Goal: Information Seeking & Learning: Check status

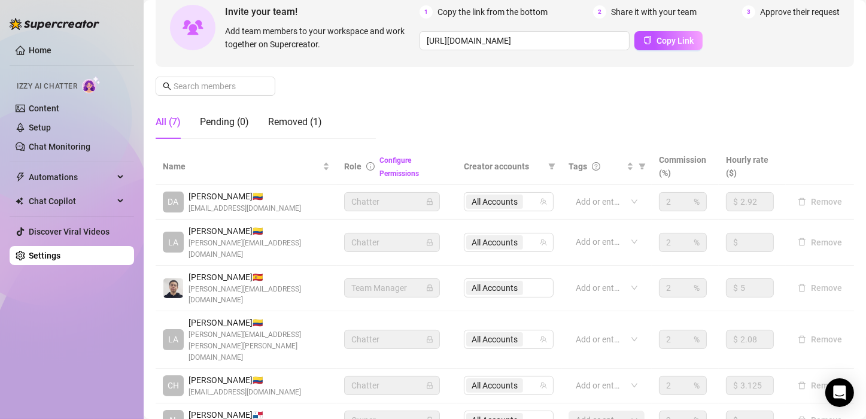
scroll to position [177, 0]
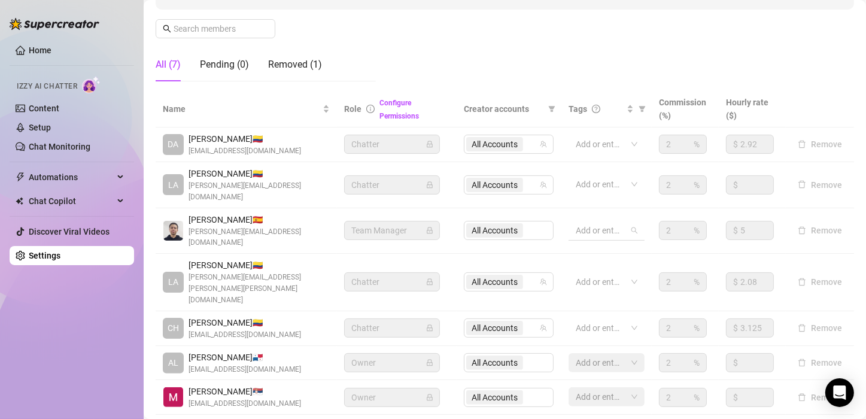
click at [605, 222] on div at bounding box center [600, 230] width 59 height 17
click at [708, 224] on td "2 %" at bounding box center [684, 231] width 67 height 46
click at [773, 254] on td "$ 2.08" at bounding box center [751, 282] width 67 height 57
click at [630, 272] on div "Add or enter new" at bounding box center [606, 281] width 76 height 19
click at [651, 254] on td "2 %" at bounding box center [684, 282] width 67 height 57
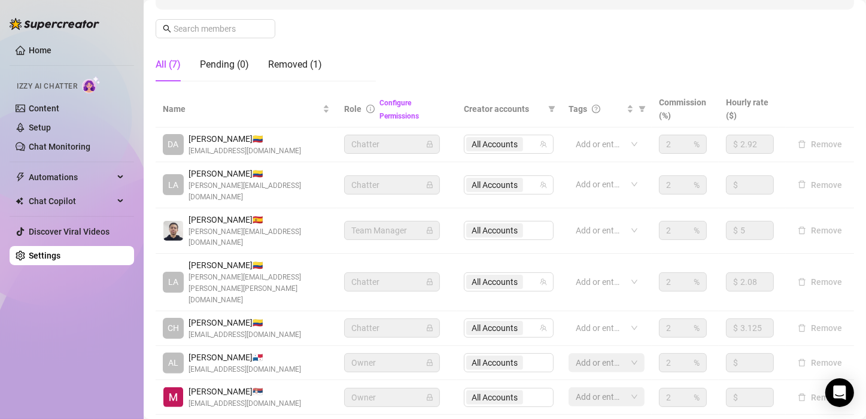
click at [339, 254] on td "Chatter" at bounding box center [397, 282] width 120 height 57
drag, startPoint x: 273, startPoint y: 240, endPoint x: 211, endPoint y: 248, distance: 62.6
click at [270, 258] on span "[PERSON_NAME] 🇨🇴" at bounding box center [258, 264] width 141 height 13
click at [186, 258] on div "LA [PERSON_NAME] 🇨🇴 [PERSON_NAME][EMAIL_ADDRESS][PERSON_NAME][PERSON_NAME][DOMA…" at bounding box center [246, 281] width 167 height 47
click at [172, 275] on span "LA" at bounding box center [173, 281] width 10 height 13
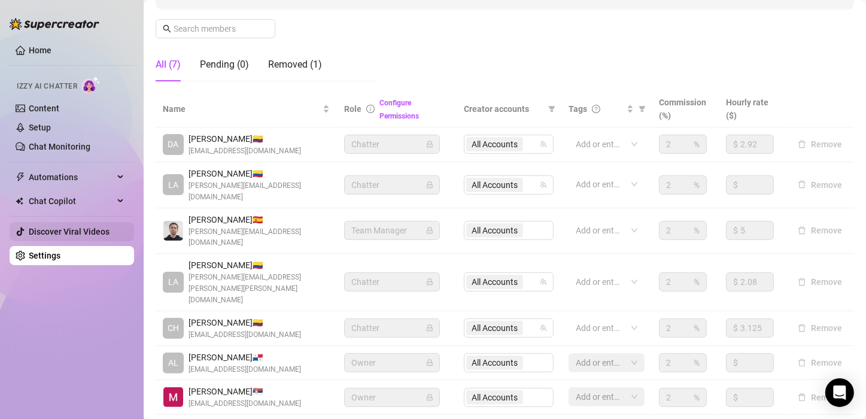
click at [63, 229] on link "Discover Viral Videos" at bounding box center [69, 232] width 81 height 10
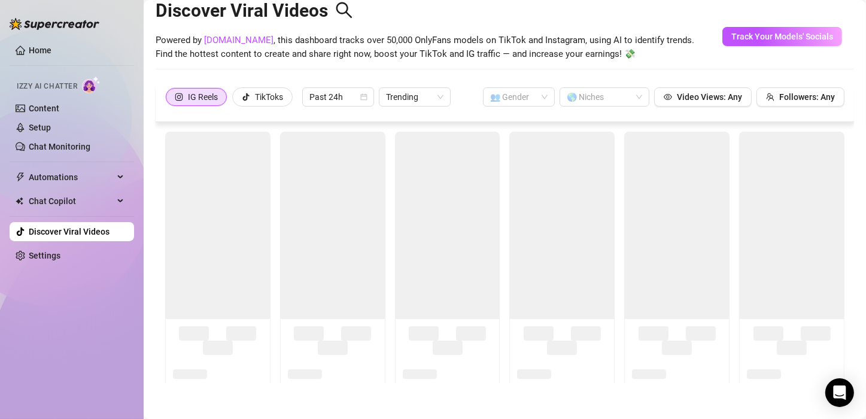
scroll to position [26, 0]
click at [57, 188] on ul "Home Izzy AI Chatter Content Setup Chat Monitoring Automations Chat Copilot Dis…" at bounding box center [72, 153] width 124 height 234
click at [51, 132] on link "Setup" at bounding box center [40, 128] width 22 height 10
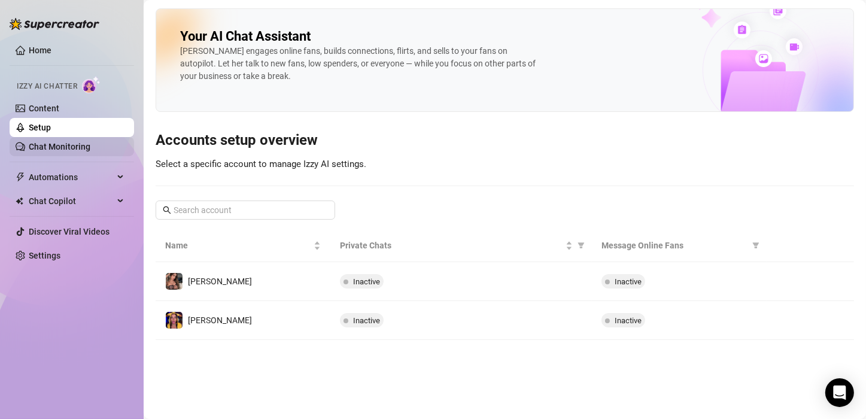
click at [64, 151] on link "Chat Monitoring" at bounding box center [60, 147] width 62 height 10
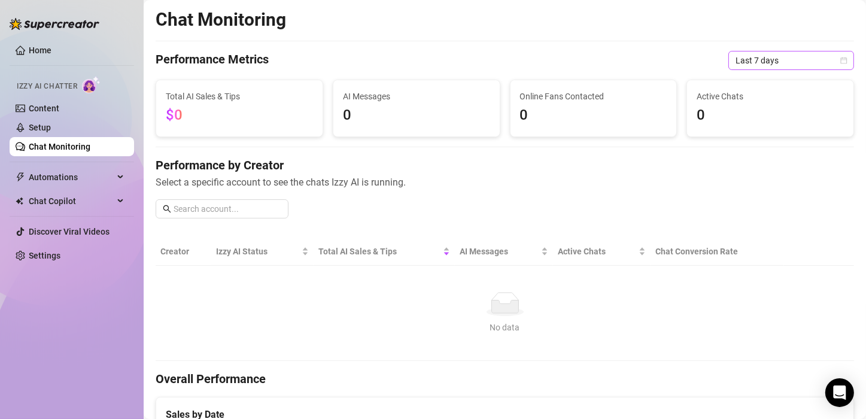
click at [808, 56] on span "Last 7 days" at bounding box center [790, 60] width 111 height 18
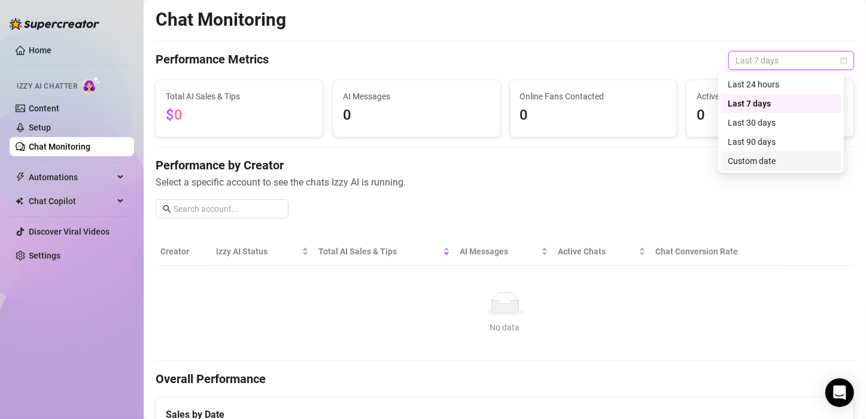
click at [782, 154] on div "Custom date" at bounding box center [780, 160] width 106 height 13
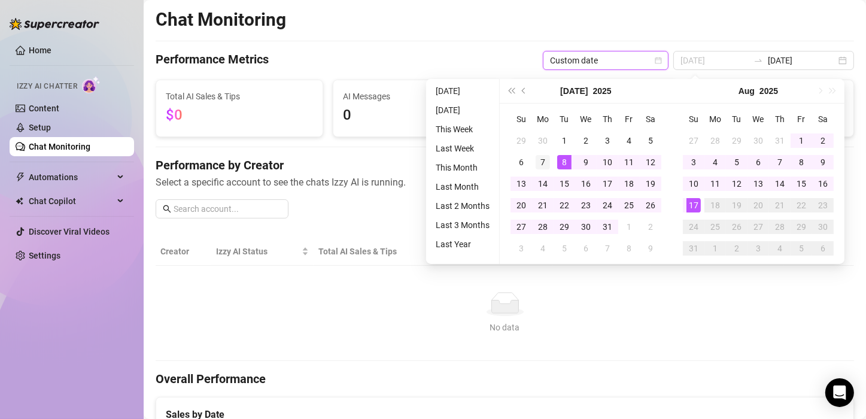
type input "[DATE]"
click at [546, 162] on div "7" at bounding box center [542, 162] width 14 height 14
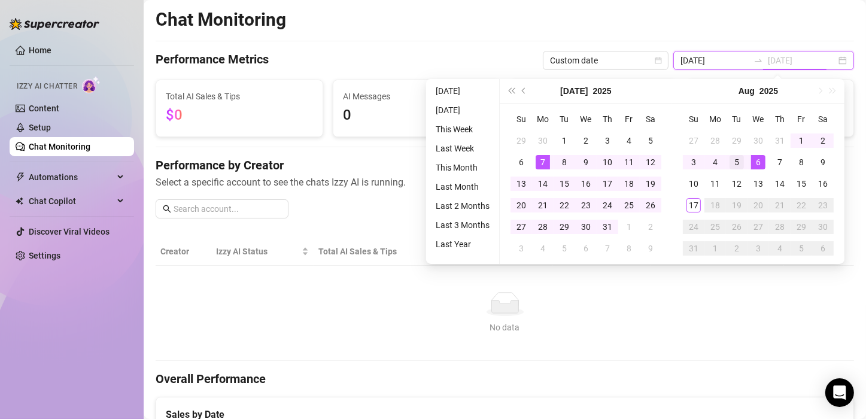
type input "[DATE]"
click at [735, 162] on div "5" at bounding box center [736, 162] width 14 height 14
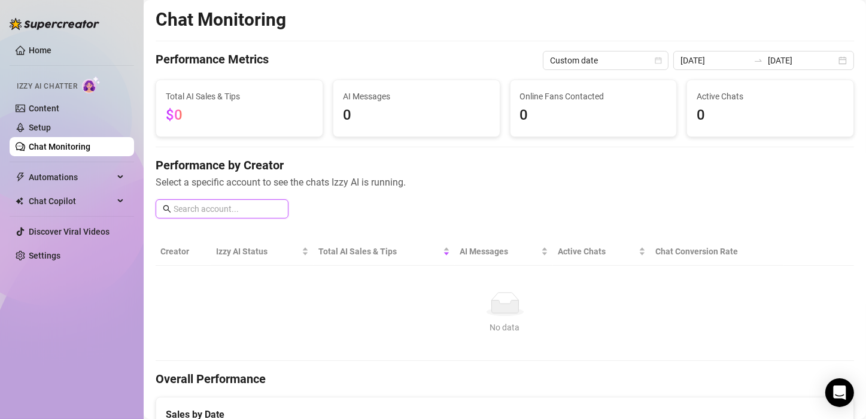
click at [191, 211] on input "text" at bounding box center [227, 208] width 108 height 13
type input "c"
type input "[PERSON_NAME]"
click at [51, 45] on link "Home" at bounding box center [40, 50] width 23 height 10
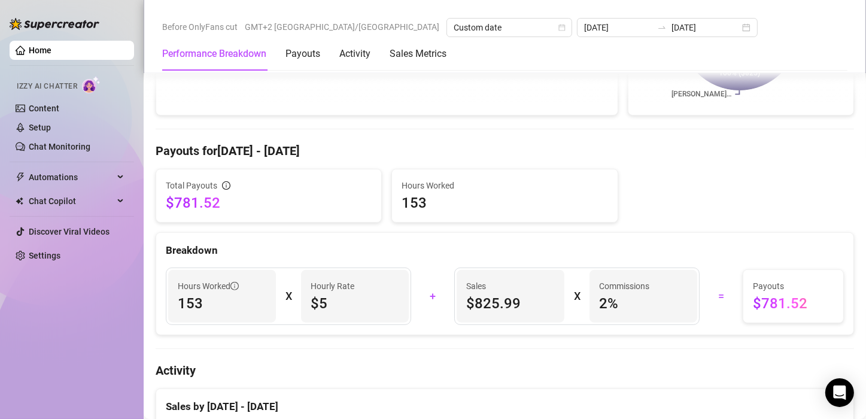
scroll to position [538, 0]
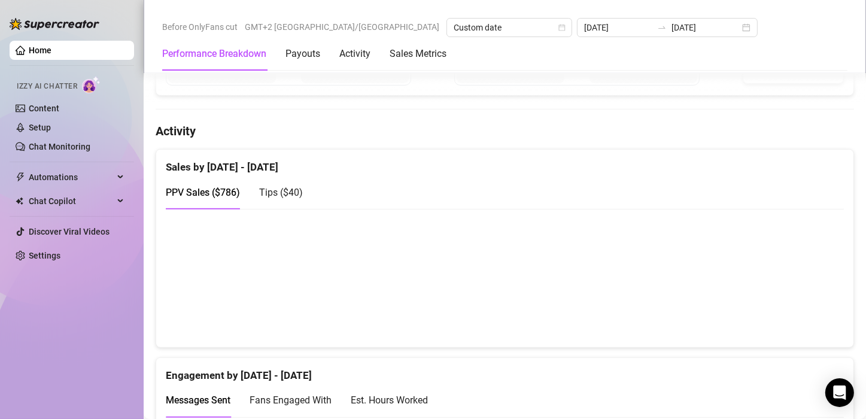
click at [283, 191] on span "Tips ( $40 )" at bounding box center [281, 192] width 44 height 11
click at [218, 188] on span "PPV Sales ( $786 )" at bounding box center [203, 192] width 74 height 11
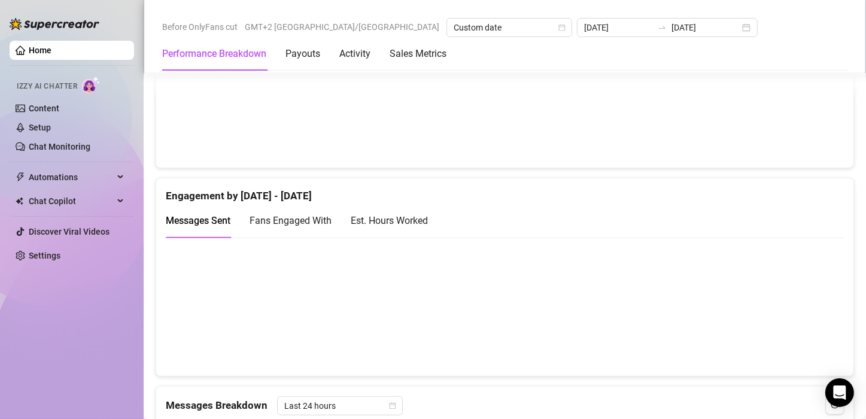
click at [294, 221] on span "Fans Engaged With" at bounding box center [290, 220] width 82 height 11
click at [315, 226] on div "Fans Engaged With" at bounding box center [290, 220] width 82 height 15
click at [340, 220] on div "Messages Sent Fans Engaged With Est. Hours Worked" at bounding box center [297, 220] width 262 height 34
click at [365, 224] on div "Est. Hours Worked" at bounding box center [389, 220] width 77 height 15
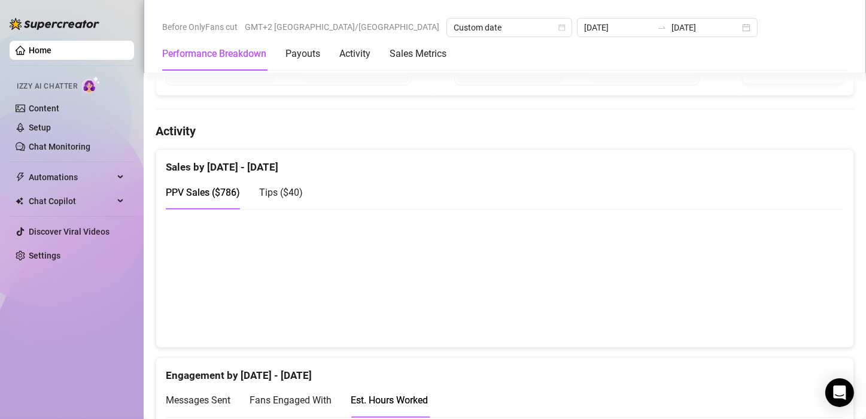
scroll to position [359, 0]
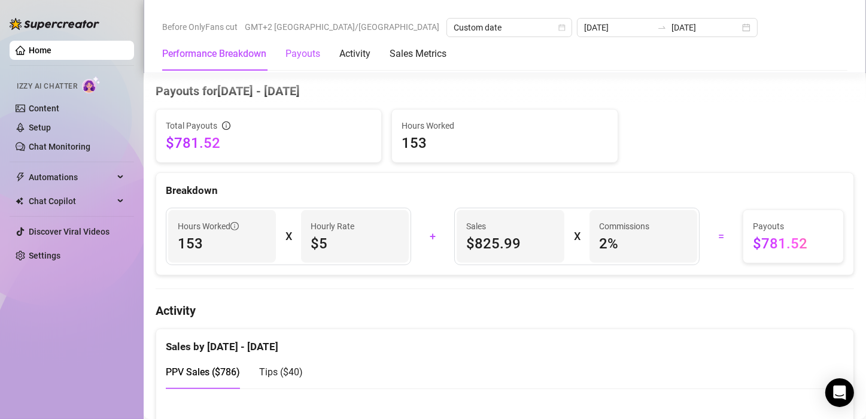
click at [314, 53] on div "Payouts" at bounding box center [302, 54] width 35 height 14
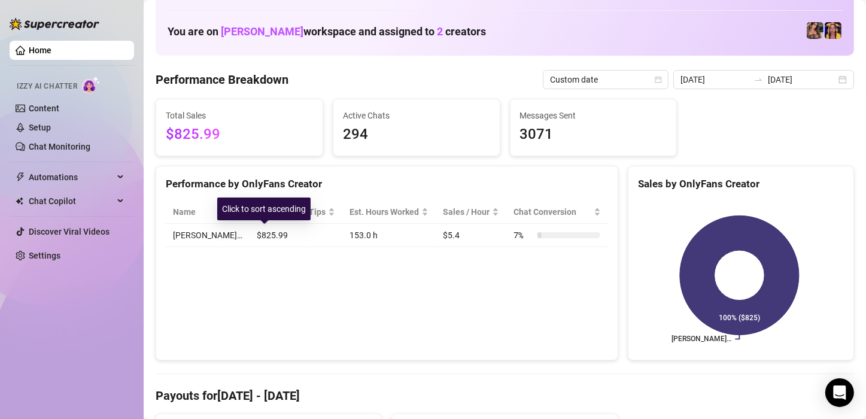
scroll to position [0, 0]
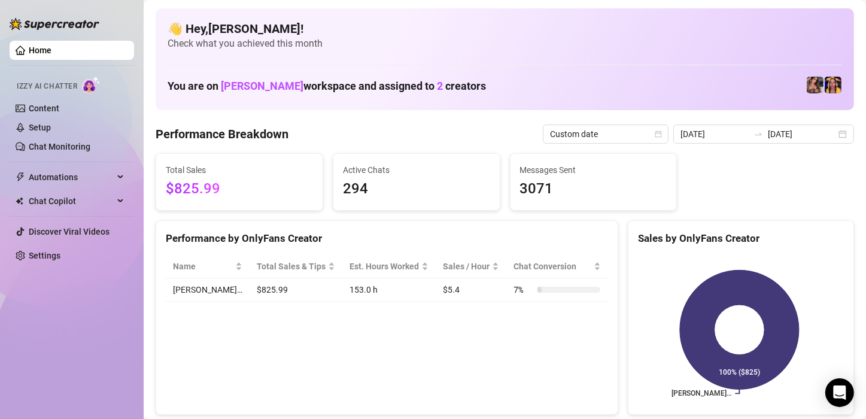
click at [435, 194] on span "294" at bounding box center [416, 189] width 147 height 23
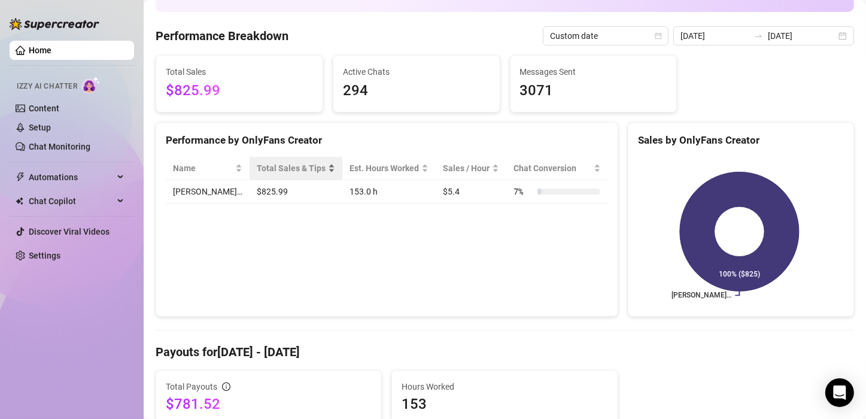
scroll to position [120, 0]
